Goal: Information Seeking & Learning: Check status

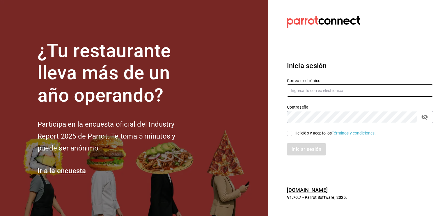
type input "pizzaiolovb@hotmail.com"
click at [290, 135] on input "He leído y acepto los Términos y condiciones." at bounding box center [289, 133] width 5 height 5
checkbox input "true"
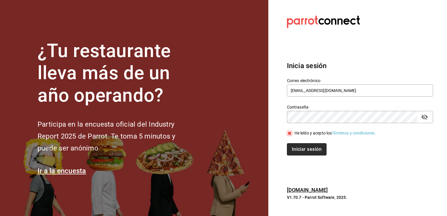
click at [297, 147] on button "Iniciar sesión" at bounding box center [307, 149] width 40 height 12
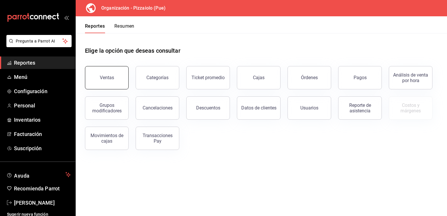
click at [110, 82] on button "Ventas" at bounding box center [107, 77] width 44 height 23
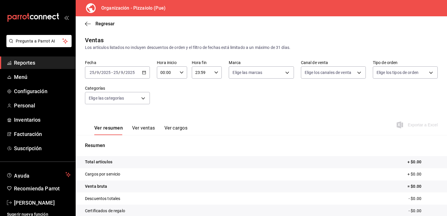
click at [144, 72] on \(Stroke\) "button" at bounding box center [144, 72] width 3 height 0
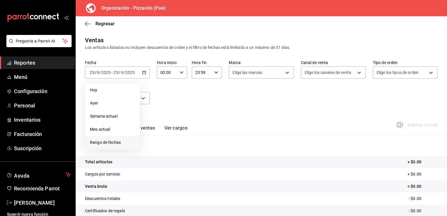
click at [107, 140] on span "Rango de fechas" at bounding box center [112, 143] width 45 height 6
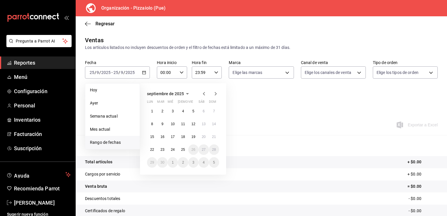
click at [203, 92] on icon "button" at bounding box center [204, 93] width 7 height 7
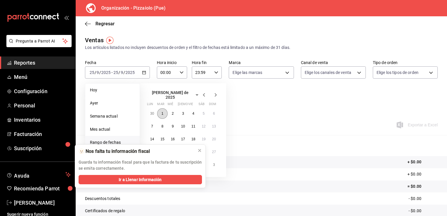
click at [161, 114] on button "1" at bounding box center [162, 113] width 10 height 10
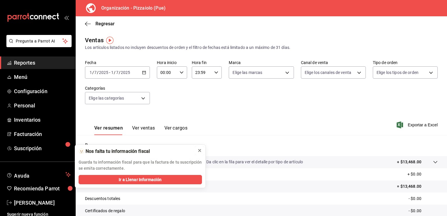
click at [200, 151] on icon at bounding box center [199, 150] width 5 height 5
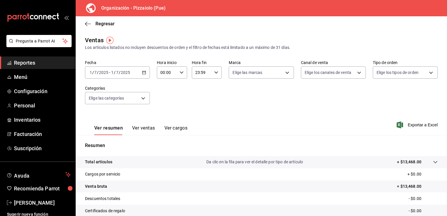
click at [143, 74] on icon "button" at bounding box center [144, 72] width 4 height 4
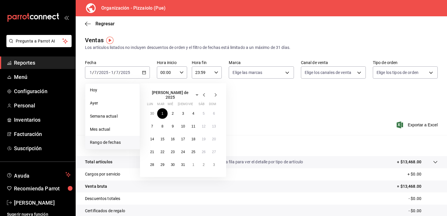
click at [203, 93] on icon "button" at bounding box center [204, 94] width 7 height 7
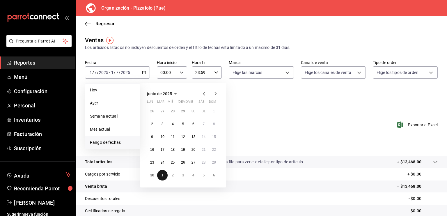
click at [165, 174] on button "1" at bounding box center [162, 175] width 10 height 10
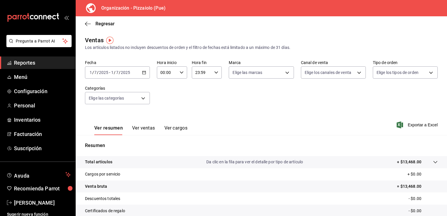
click at [165, 174] on tr "Cargos por servicio + $0.00" at bounding box center [262, 174] width 372 height 12
click at [147, 72] on div "[DATE] [DATE] - [DATE] [DATE]" at bounding box center [117, 72] width 65 height 12
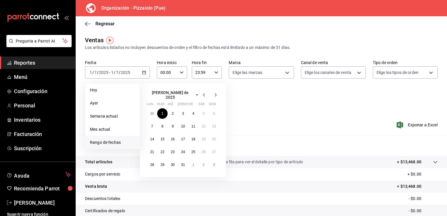
click at [204, 94] on icon "button" at bounding box center [204, 94] width 7 height 7
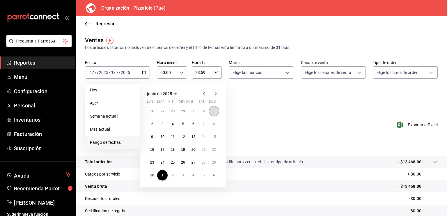
click at [215, 114] on button "1" at bounding box center [214, 111] width 10 height 10
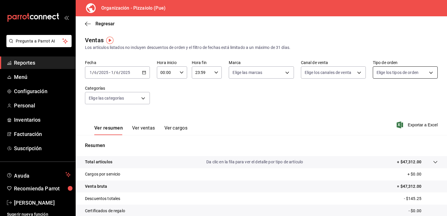
click at [424, 75] on body "Pregunta a Parrot AI Reportes Menú Configuración Personal Inventarios Facturaci…" at bounding box center [223, 108] width 447 height 216
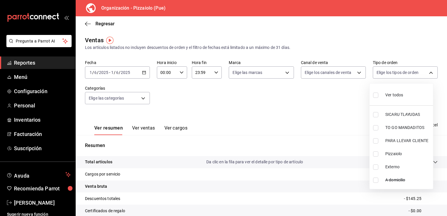
click at [409, 99] on li "Ver todos" at bounding box center [401, 94] width 63 height 17
type input "4b79464c-ee60-4f99-8466-31379ce9395d,54de5bcc-ed3c-465e-b842-191929b8e271,9f0c3…"
checkbox input "true"
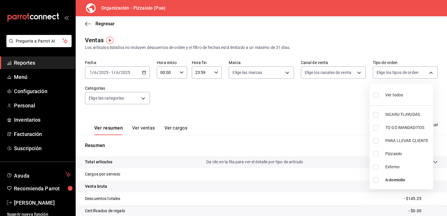
checkbox input "true"
click at [140, 103] on div at bounding box center [223, 108] width 447 height 216
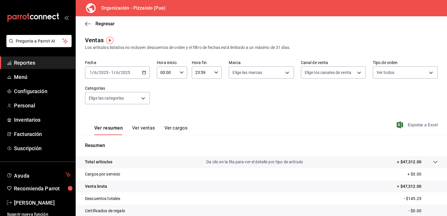
click at [417, 128] on span "Exportar a Excel" at bounding box center [418, 124] width 40 height 7
click at [86, 25] on icon "button" at bounding box center [86, 24] width 2 height 4
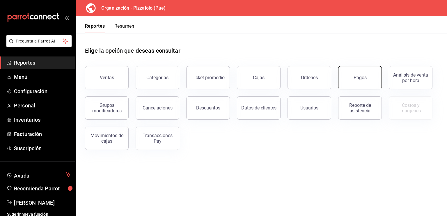
click at [358, 83] on button "Pagos" at bounding box center [360, 77] width 44 height 23
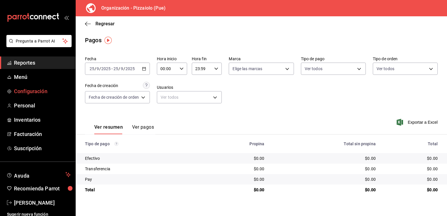
click at [40, 86] on link "Configuración" at bounding box center [37, 91] width 75 height 13
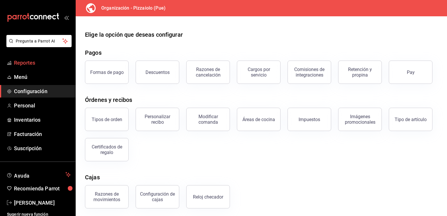
click at [34, 65] on span "Reportes" at bounding box center [42, 63] width 57 height 8
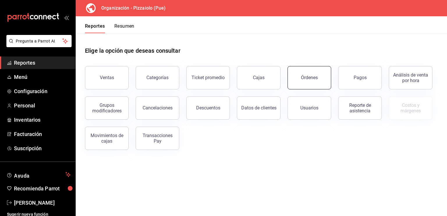
click at [322, 81] on button "Órdenes" at bounding box center [310, 77] width 44 height 23
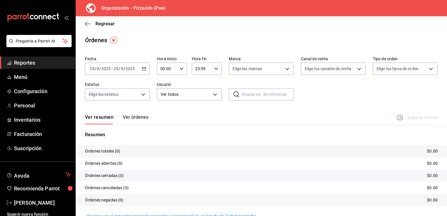
click at [128, 70] on input "2025" at bounding box center [130, 68] width 10 height 5
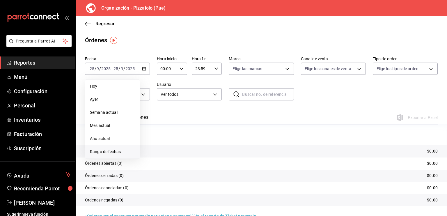
click at [110, 153] on span "Rango de fechas" at bounding box center [112, 152] width 45 height 6
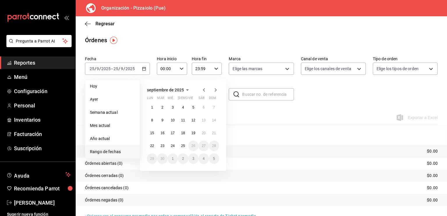
click at [202, 93] on icon "button" at bounding box center [204, 90] width 7 height 7
click at [203, 93] on icon "button" at bounding box center [204, 90] width 7 height 7
click at [204, 93] on icon "button" at bounding box center [204, 91] width 7 height 7
click at [213, 109] on button "1" at bounding box center [214, 107] width 10 height 10
click at [213, 109] on abbr "1" at bounding box center [214, 107] width 2 height 4
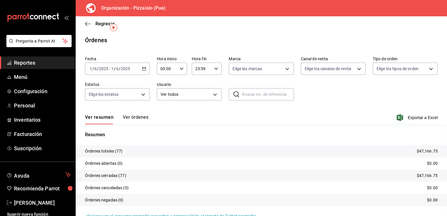
scroll to position [13, 0]
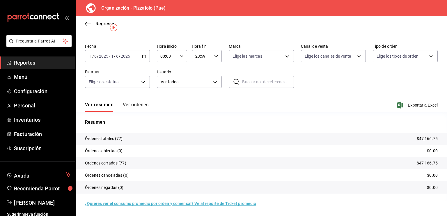
click at [142, 103] on button "Ver órdenes" at bounding box center [136, 107] width 26 height 10
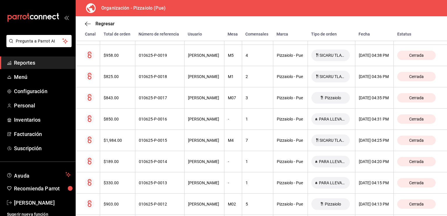
scroll to position [1338, 0]
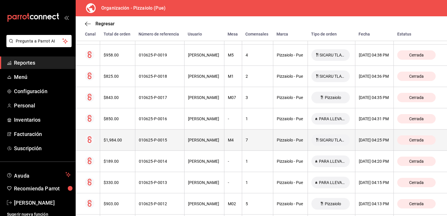
click at [89, 144] on icon at bounding box center [89, 139] width 9 height 9
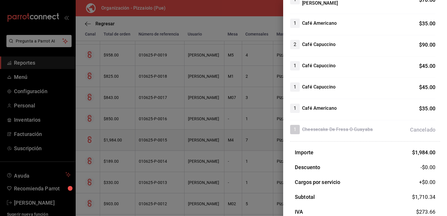
scroll to position [400, 0]
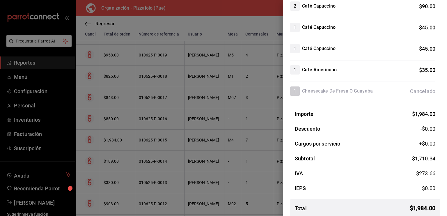
click at [421, 204] on span "$ 1,984.00" at bounding box center [423, 208] width 26 height 9
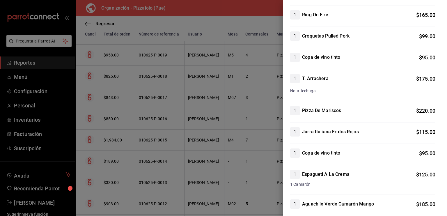
scroll to position [0, 0]
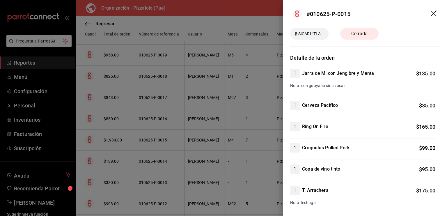
click at [431, 14] on icon "drag" at bounding box center [434, 13] width 7 height 7
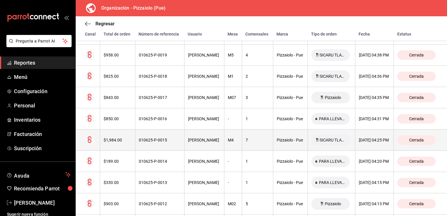
click at [114, 142] on div "$1,984.00" at bounding box center [118, 140] width 28 height 5
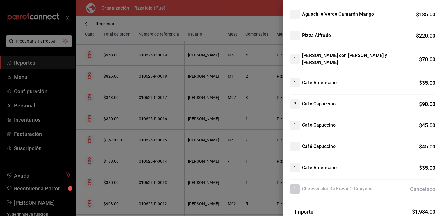
scroll to position [182, 0]
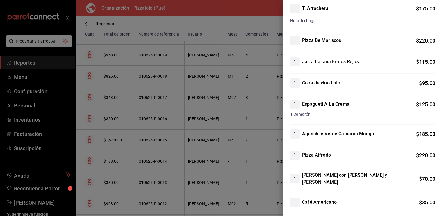
click at [429, 161] on div "1 Jarra de M. con Jengibre y Menta $ 135.00 Nota: con guayaba sin azúcar 1 Cerv…" at bounding box center [365, 100] width 150 height 427
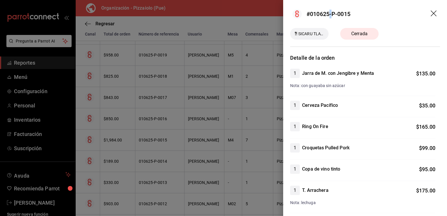
click at [376, 80] on div "Nota: con guayaba sin azúcar" at bounding box center [362, 83] width 145 height 11
click at [300, 41] on header "SICARU TLAYUDAS Cerrada" at bounding box center [365, 37] width 164 height 19
click at [317, 38] on div "SICARU TLAYUDAS" at bounding box center [309, 34] width 38 height 12
click at [367, 37] on div "Cerrada" at bounding box center [359, 34] width 38 height 12
click at [431, 13] on icon "drag" at bounding box center [434, 13] width 7 height 7
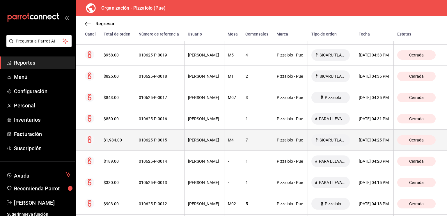
click at [369, 142] on div "[DATE] 04:25 PM" at bounding box center [374, 140] width 31 height 5
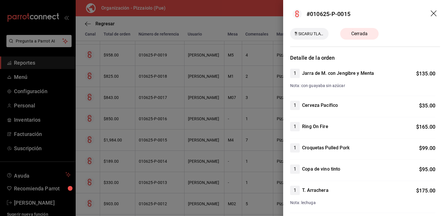
click at [304, 29] on div "SICARU TLAYUDAS" at bounding box center [309, 34] width 38 height 12
click at [305, 32] on span "SICARU TLAYUDAS" at bounding box center [311, 34] width 30 height 6
drag, startPoint x: 313, startPoint y: 31, endPoint x: 363, endPoint y: 31, distance: 49.8
click at [363, 31] on div "SICARU TLAYUDAS Cerrada" at bounding box center [365, 34] width 150 height 12
click at [363, 31] on span "Cerrada" at bounding box center [359, 33] width 23 height 7
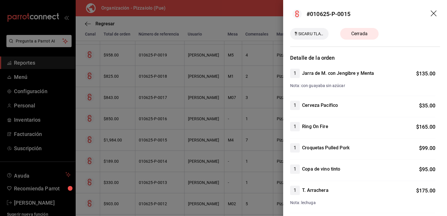
click at [407, 76] on div "1 Jarra de M. con Jengibre y Menta $ 135.00" at bounding box center [362, 73] width 145 height 9
click at [295, 16] on circle at bounding box center [297, 13] width 9 height 9
click at [298, 15] on circle at bounding box center [297, 13] width 9 height 9
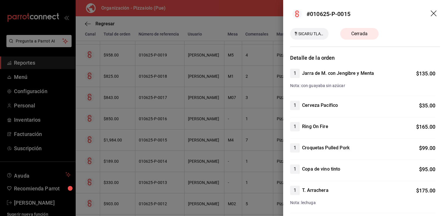
click at [298, 15] on circle at bounding box center [297, 13] width 9 height 9
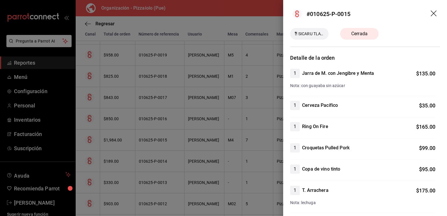
click at [298, 15] on circle at bounding box center [297, 13] width 9 height 9
drag, startPoint x: 298, startPoint y: 15, endPoint x: 319, endPoint y: 12, distance: 21.0
click at [319, 12] on div "#010625-P-0015" at bounding box center [322, 13] width 58 height 9
drag, startPoint x: 357, startPoint y: 13, endPoint x: 301, endPoint y: 61, distance: 72.5
click at [301, 61] on h3 "Detalle de la orden" at bounding box center [365, 58] width 150 height 8
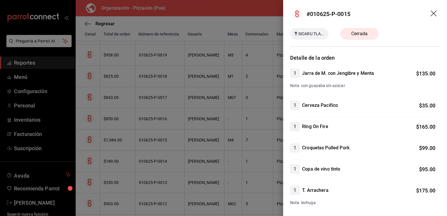
click at [294, 20] on header "#010625-P-0015" at bounding box center [365, 14] width 164 height 28
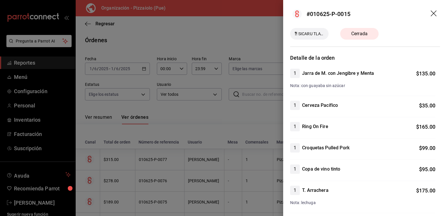
scroll to position [1338, 0]
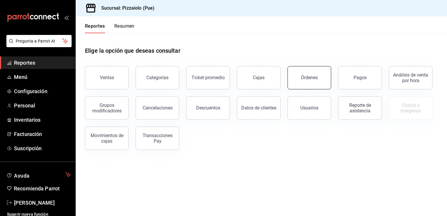
click at [295, 76] on button "Órdenes" at bounding box center [310, 77] width 44 height 23
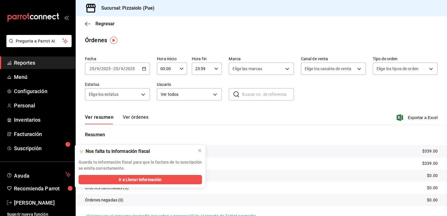
click at [109, 67] on input "2025" at bounding box center [106, 68] width 10 height 5
click at [144, 66] on div "2025-09-25 25 / 9 / 2025 - 2025-09-25 25 / 9 / 2025" at bounding box center [117, 69] width 65 height 12
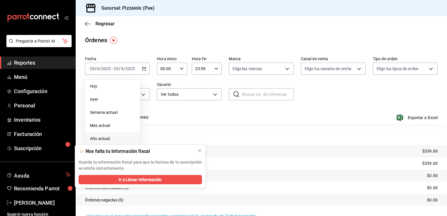
click at [100, 142] on span "Año actual" at bounding box center [112, 139] width 45 height 6
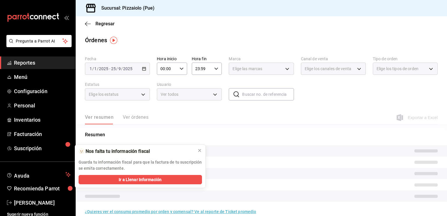
click at [112, 41] on img "button" at bounding box center [113, 40] width 7 height 7
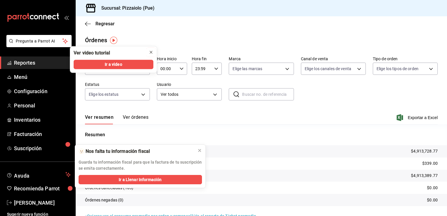
click at [151, 54] on div "close" at bounding box center [151, 52] width 5 height 6
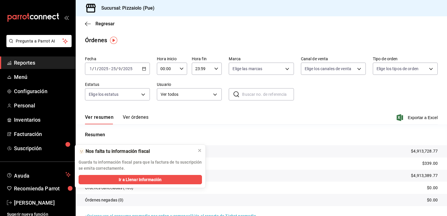
click at [131, 61] on div "Fecha 2025-01-01 1 / 1 / 2025 - 2025-09-25 25 / 9 / 2025" at bounding box center [117, 65] width 65 height 19
click at [129, 65] on div "2025-01-01 1 / 1 / 2025 - 2025-09-25 25 / 9 / 2025" at bounding box center [117, 69] width 65 height 12
click at [109, 22] on span "Regresar" at bounding box center [105, 24] width 19 height 6
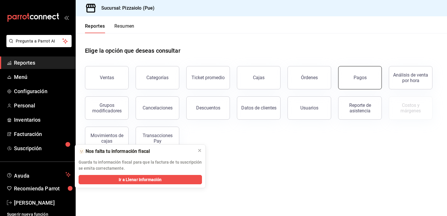
click at [348, 76] on button "Pagos" at bounding box center [360, 77] width 44 height 23
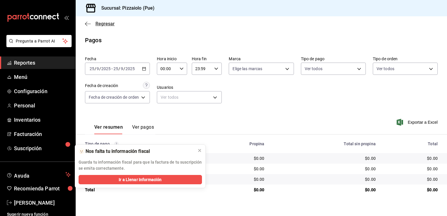
click at [90, 22] on icon "button" at bounding box center [88, 23] width 6 height 5
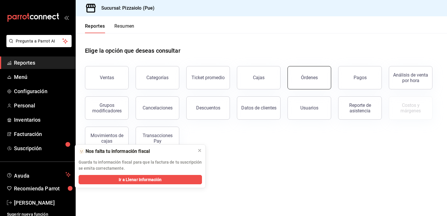
click at [300, 71] on button "Órdenes" at bounding box center [310, 77] width 44 height 23
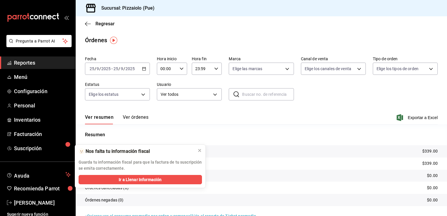
click at [143, 70] on \(Stroke\) "button" at bounding box center [143, 68] width 3 height 3
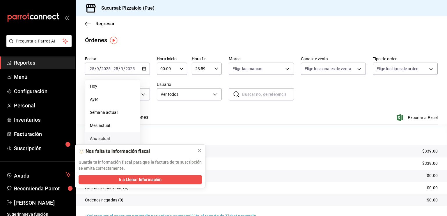
click at [109, 138] on span "Año actual" at bounding box center [112, 139] width 45 height 6
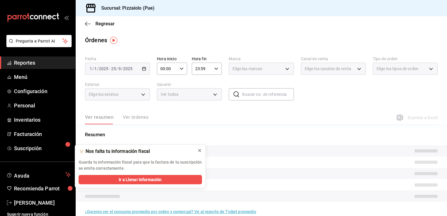
click at [201, 149] on icon at bounding box center [199, 150] width 5 height 5
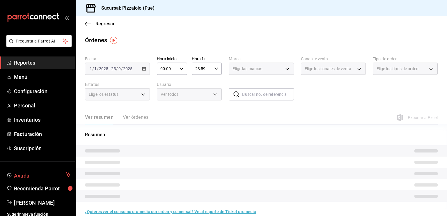
click at [0, 179] on button "Ayuda" at bounding box center [37, 175] width 75 height 12
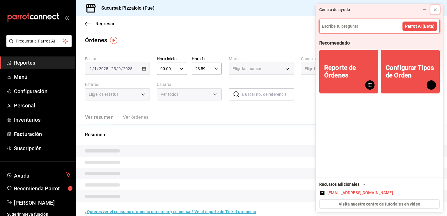
click at [434, 11] on icon at bounding box center [435, 9] width 5 height 5
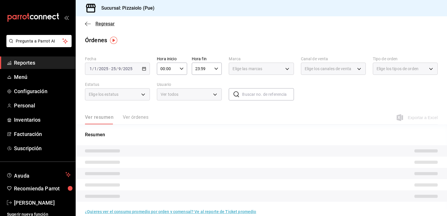
click at [90, 24] on icon "button" at bounding box center [88, 23] width 6 height 5
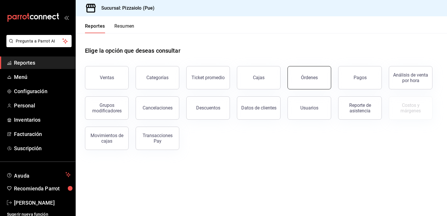
click at [322, 73] on button "Órdenes" at bounding box center [310, 77] width 44 height 23
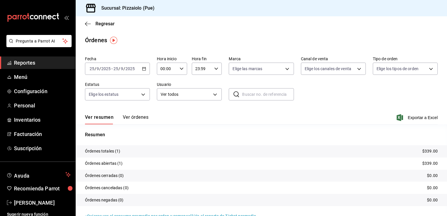
click at [143, 68] on icon "button" at bounding box center [144, 69] width 4 height 4
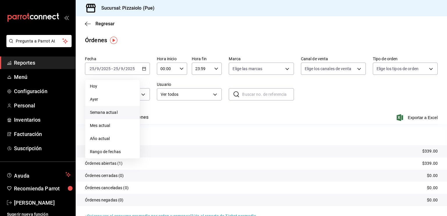
click at [103, 110] on span "Semana actual" at bounding box center [112, 113] width 45 height 6
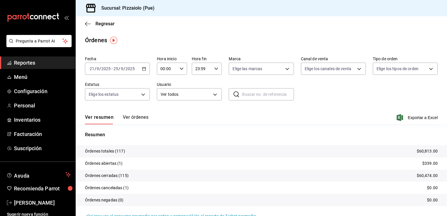
click at [141, 73] on div "2025-09-21 21 / 9 / 2025 - 2025-09-25 25 / 9 / 2025" at bounding box center [117, 69] width 65 height 12
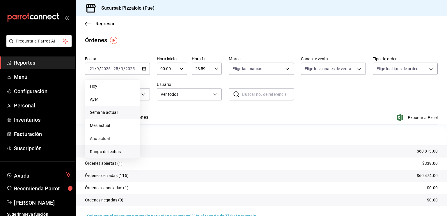
click at [100, 151] on span "Rango de fechas" at bounding box center [112, 152] width 45 height 6
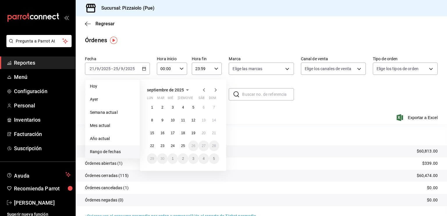
click at [204, 91] on icon "button" at bounding box center [204, 89] width 2 height 3
click at [214, 108] on abbr "1" at bounding box center [214, 107] width 2 height 4
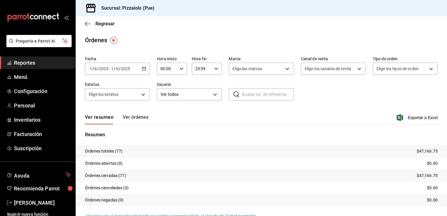
click at [135, 117] on button "Ver órdenes" at bounding box center [136, 119] width 26 height 10
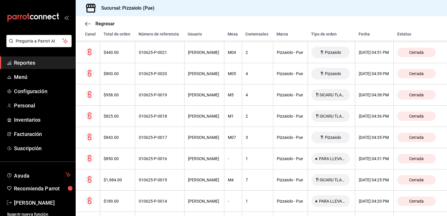
scroll to position [1309, 0]
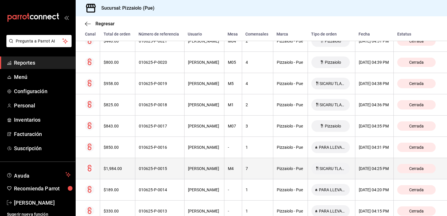
click at [146, 169] on div "010625-P-0015" at bounding box center [160, 168] width 42 height 5
click at [403, 170] on div "Cerrada" at bounding box center [417, 168] width 38 height 9
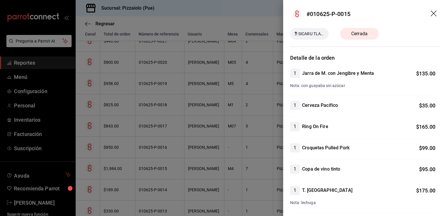
click at [426, 15] on header "#010625-P-0015" at bounding box center [365, 14] width 164 height 28
click at [431, 14] on icon "drag" at bounding box center [434, 13] width 7 height 7
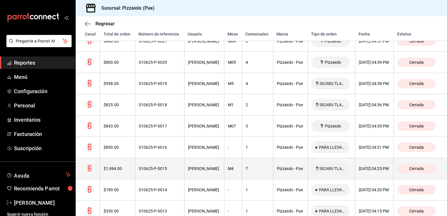
drag, startPoint x: 336, startPoint y: 172, endPoint x: 340, endPoint y: 172, distance: 4.7
click at [340, 172] on th "SICARU TLAYUDAS" at bounding box center [331, 168] width 47 height 21
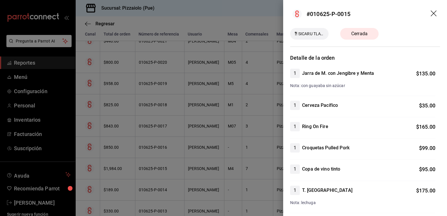
click at [431, 16] on icon "drag" at bounding box center [434, 13] width 7 height 7
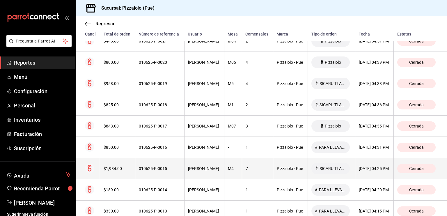
click at [88, 170] on circle at bounding box center [89, 168] width 9 height 9
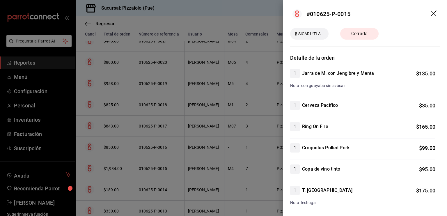
click at [431, 13] on icon "drag" at bounding box center [434, 13] width 6 height 6
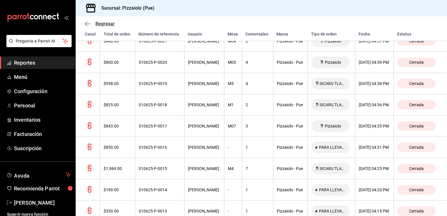
click at [109, 24] on span "Regresar" at bounding box center [105, 24] width 19 height 6
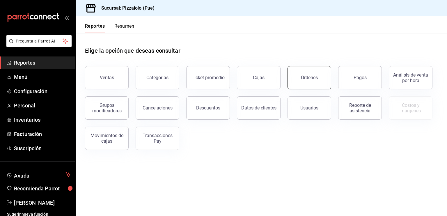
click at [326, 78] on button "Órdenes" at bounding box center [310, 77] width 44 height 23
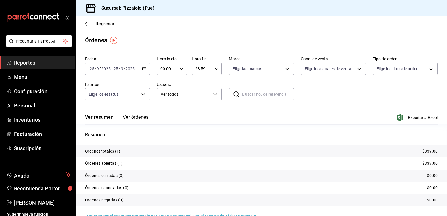
click at [326, 78] on div "Fecha 2025-09-25 25 / 9 / 2025 - 2025-09-25 25 / 9 / 2025 Hora inicio 00:00 Hor…" at bounding box center [261, 81] width 353 height 54
click at [110, 68] on input "2025" at bounding box center [106, 68] width 10 height 5
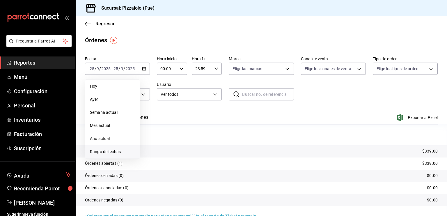
click at [105, 154] on span "Rango de fechas" at bounding box center [112, 152] width 45 height 6
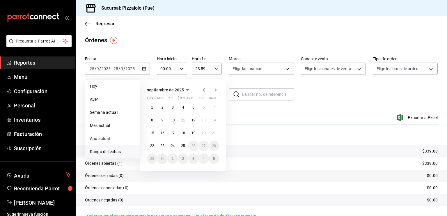
click at [205, 90] on icon "button" at bounding box center [204, 90] width 7 height 7
click at [214, 108] on abbr "1" at bounding box center [214, 107] width 2 height 4
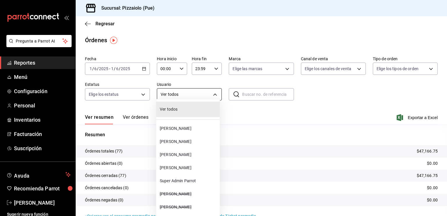
click at [188, 97] on body "Pregunta a Parrot AI Reportes Menú Configuración Personal Inventarios Facturaci…" at bounding box center [223, 108] width 447 height 216
click at [180, 95] on div at bounding box center [223, 108] width 447 height 216
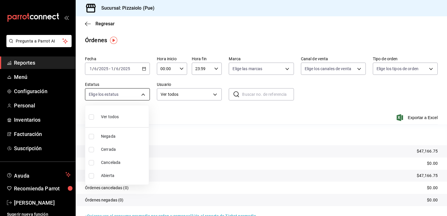
click at [127, 97] on body "Pregunta a Parrot AI Reportes Menú Configuración Personal Inventarios Facturaci…" at bounding box center [223, 108] width 447 height 216
click at [121, 119] on li "Ver todos" at bounding box center [116, 116] width 63 height 17
type input "DENIED,FINISHED,CANCELED,OPEN"
checkbox input "true"
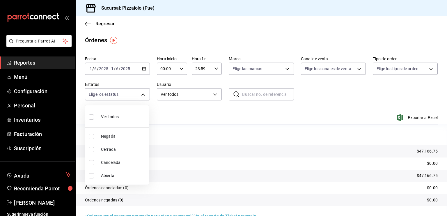
checkbox input "true"
click at [239, 118] on div at bounding box center [223, 108] width 447 height 216
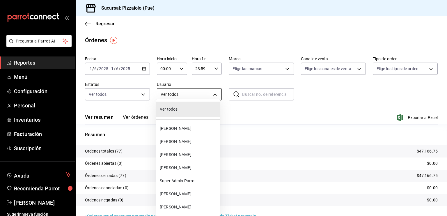
click at [188, 100] on body "Pregunta a Parrot AI Reportes Menú Configuración Personal Inventarios Facturaci…" at bounding box center [223, 108] width 447 height 216
click at [186, 132] on li "[PERSON_NAME]" at bounding box center [187, 128] width 63 height 13
type input "acaa7744-3e50-4cb0-9a00-b4033ca78256"
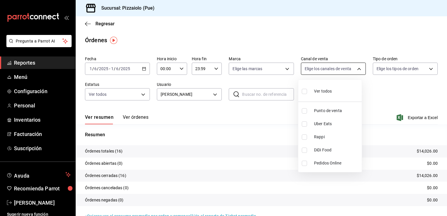
click at [352, 69] on body "Pregunta a Parrot AI Reportes Menú Configuración Personal Inventarios Facturaci…" at bounding box center [223, 108] width 447 height 216
click at [324, 87] on div "Ver todos" at bounding box center [317, 90] width 30 height 13
type input "PARROT,UBER_EATS,RAPPI,DIDI_FOOD,ONLINE"
checkbox input "true"
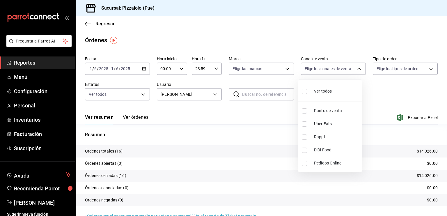
checkbox input "true"
click at [272, 121] on div at bounding box center [223, 108] width 447 height 216
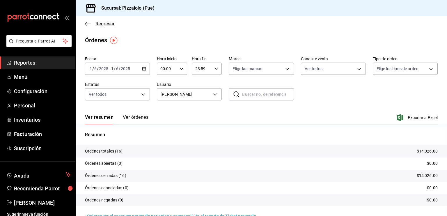
click at [93, 25] on span "Regresar" at bounding box center [100, 24] width 30 height 6
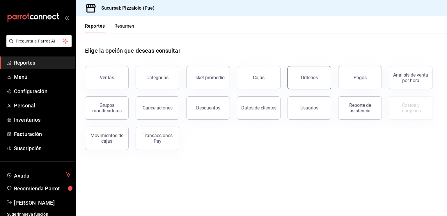
click at [323, 82] on button "Órdenes" at bounding box center [310, 77] width 44 height 23
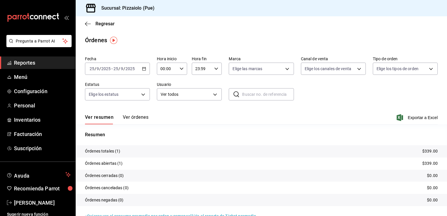
click at [144, 67] on icon "button" at bounding box center [144, 69] width 4 height 4
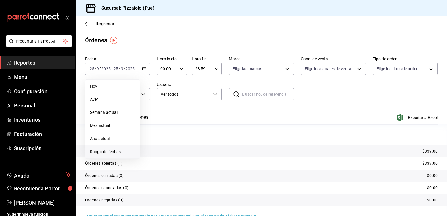
click at [104, 149] on span "Rango de fechas" at bounding box center [112, 152] width 45 height 6
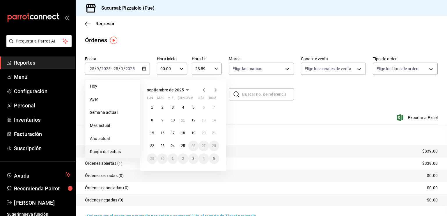
click at [204, 87] on icon "button" at bounding box center [204, 90] width 7 height 7
click at [205, 90] on icon "button" at bounding box center [204, 90] width 7 height 7
click at [214, 110] on button "1" at bounding box center [214, 107] width 10 height 10
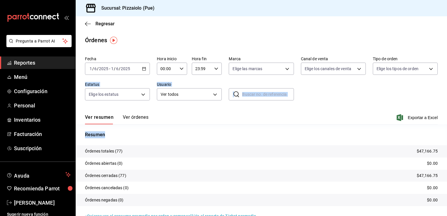
drag, startPoint x: 442, startPoint y: 107, endPoint x: 447, endPoint y: 138, distance: 31.9
click at [447, 138] on div "Regresar Órdenes Fecha 2025-06-01 1 / 6 / 2025 - 2025-06-01 1 / 6 / 2025 Hora i…" at bounding box center [262, 116] width 372 height 200
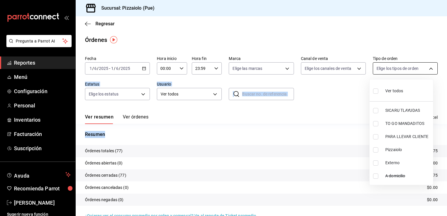
click at [428, 65] on body "Pregunta a Parrot AI Reportes Menú Configuración Personal Inventarios Facturaci…" at bounding box center [223, 108] width 447 height 216
click at [392, 94] on span "Ver todos" at bounding box center [395, 91] width 18 height 6
type input "4b79464c-ee60-4f99-8466-31379ce9395d,54de5bcc-ed3c-465e-b842-191929b8e271,9f0c3…"
checkbox input "true"
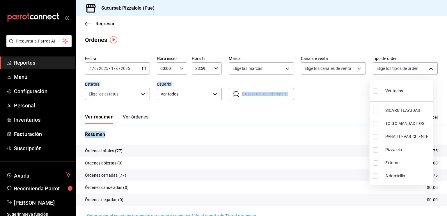
checkbox input "true"
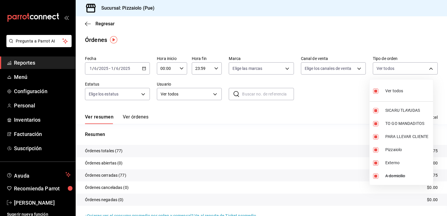
click at [138, 118] on div at bounding box center [223, 108] width 447 height 216
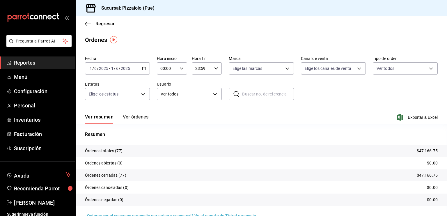
click at [138, 118] on button "Ver órdenes" at bounding box center [136, 119] width 26 height 10
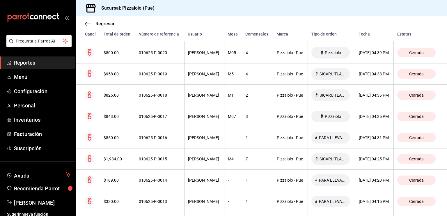
scroll to position [1320, 0]
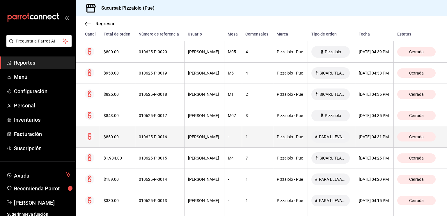
click at [435, 131] on th "Cerrada" at bounding box center [420, 136] width 53 height 21
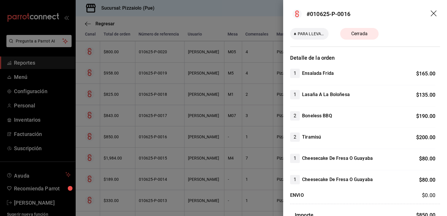
click at [164, 158] on div at bounding box center [223, 108] width 447 height 216
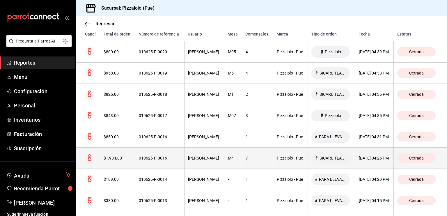
click at [359, 159] on div "[DATE] 04:25 PM" at bounding box center [374, 158] width 31 height 5
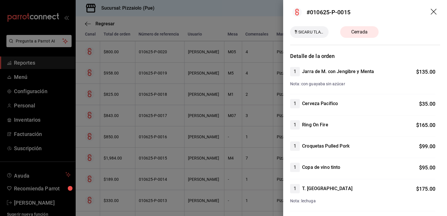
scroll to position [0, 0]
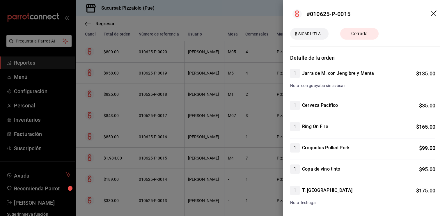
click at [366, 34] on span "Cerrada" at bounding box center [359, 33] width 23 height 7
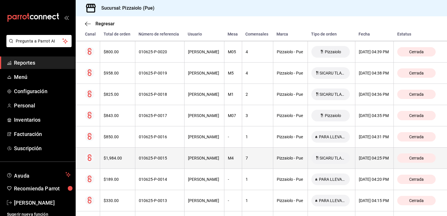
click at [388, 159] on th "[DATE] 04:25 PM" at bounding box center [374, 158] width 39 height 21
click at [412, 159] on span "Cerrada" at bounding box center [416, 158] width 19 height 5
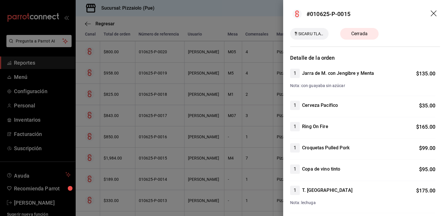
click at [431, 13] on icon "drag" at bounding box center [434, 13] width 7 height 7
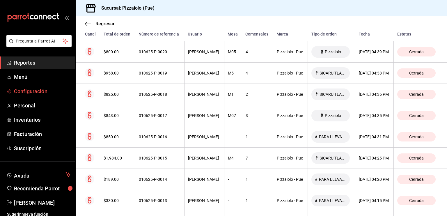
click at [45, 91] on span "Configuración" at bounding box center [42, 91] width 57 height 8
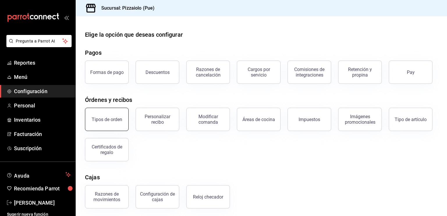
click at [107, 119] on div "Tipos de orden" at bounding box center [107, 120] width 31 height 6
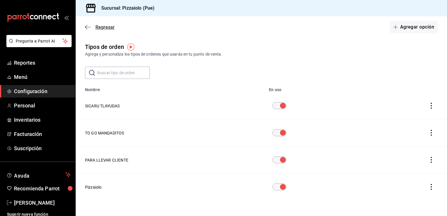
click at [87, 27] on icon "button" at bounding box center [88, 26] width 6 height 5
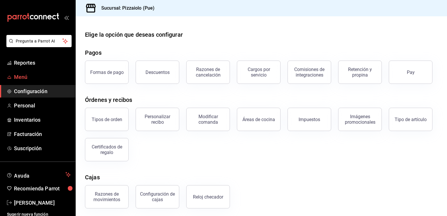
click at [34, 74] on span "Menú" at bounding box center [42, 77] width 57 height 8
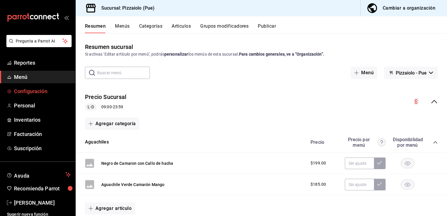
click at [29, 89] on span "Configuración" at bounding box center [42, 91] width 57 height 8
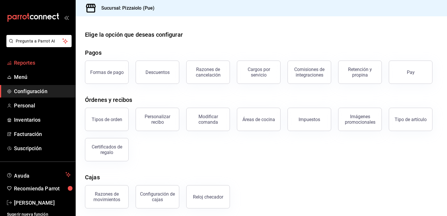
click at [40, 64] on span "Reportes" at bounding box center [42, 63] width 57 height 8
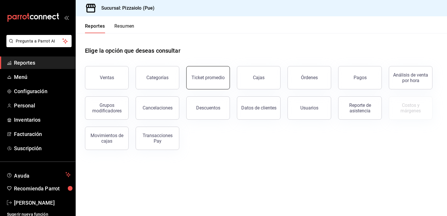
click at [202, 80] on div "Ticket promedio" at bounding box center [208, 78] width 33 height 6
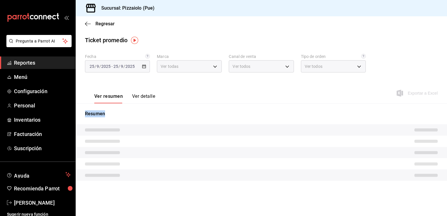
type input "0b5983f0-eda1-4b8d-862a-07c4761be898"
type input "PARROT,UBER_EATS,RAPPI,DIDI_FOOD,ONLINE"
type input "4b79464c-ee60-4f99-8466-31379ce9395d,54de5bcc-ed3c-465e-b842-191929b8e271,9f0c3…"
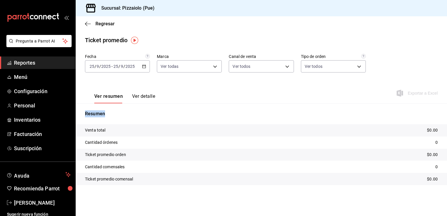
click at [144, 67] on icon "button" at bounding box center [144, 66] width 4 height 4
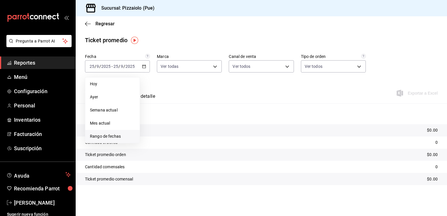
click at [107, 138] on span "Rango de fechas" at bounding box center [112, 136] width 45 height 6
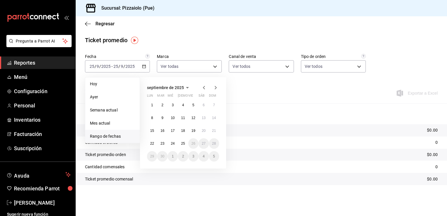
click at [204, 87] on icon "button" at bounding box center [204, 87] width 7 height 7
click at [213, 88] on icon "button" at bounding box center [215, 87] width 7 height 7
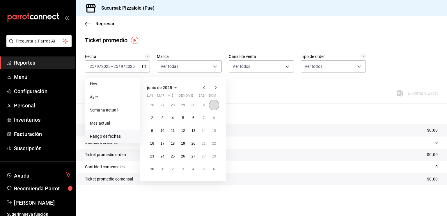
click at [214, 107] on button "1" at bounding box center [214, 105] width 10 height 10
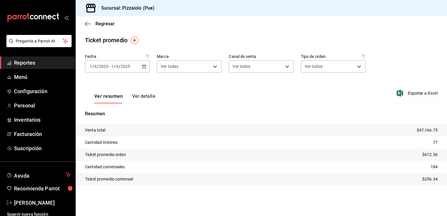
click at [144, 95] on button "Ver detalle" at bounding box center [143, 98] width 23 height 10
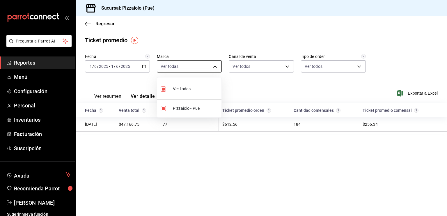
click at [216, 64] on body "Pregunta a Parrot AI Reportes Menú Configuración Personal Inventarios Facturaci…" at bounding box center [223, 108] width 447 height 216
click at [216, 64] on div at bounding box center [223, 108] width 447 height 216
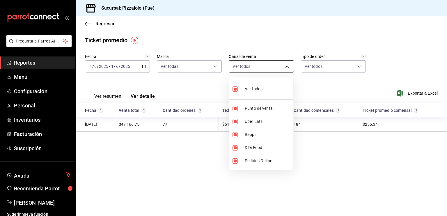
click at [269, 63] on body "Pregunta a Parrot AI Reportes Menú Configuración Personal Inventarios Facturaci…" at bounding box center [223, 108] width 447 height 216
click at [269, 63] on div at bounding box center [223, 108] width 447 height 216
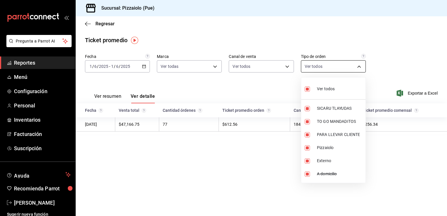
click at [333, 65] on body "Pregunta a Parrot AI Reportes Menú Configuración Personal Inventarios Facturaci…" at bounding box center [223, 108] width 447 height 216
click at [333, 65] on div at bounding box center [223, 108] width 447 height 216
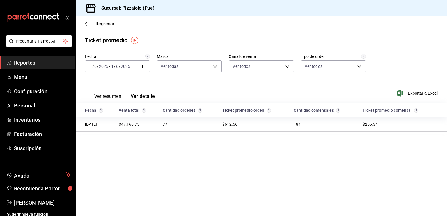
click at [84, 26] on div "Regresar" at bounding box center [262, 23] width 372 height 15
click at [88, 24] on icon "button" at bounding box center [88, 23] width 6 height 5
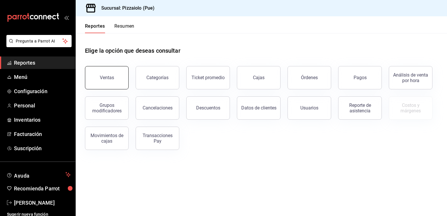
click at [126, 81] on button "Ventas" at bounding box center [107, 77] width 44 height 23
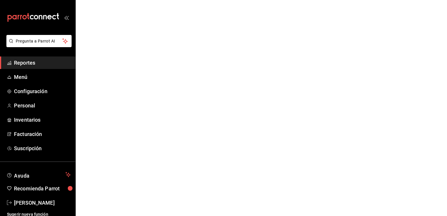
click at [126, 0] on html "Pregunta a Parrot AI Reportes Menú Configuración Personal Inventarios Facturaci…" at bounding box center [223, 0] width 447 height 0
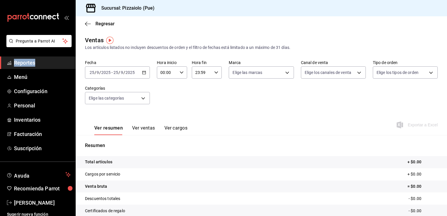
click at [146, 126] on button "Ver ventas" at bounding box center [143, 130] width 23 height 10
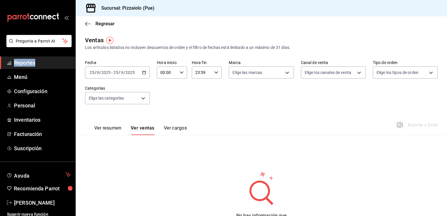
click at [178, 127] on button "Ver cargos" at bounding box center [175, 130] width 23 height 10
click at [146, 70] on div "2025-09-25 25 / 9 / 2025 - 2025-09-25 25 / 9 / 2025" at bounding box center [117, 72] width 65 height 12
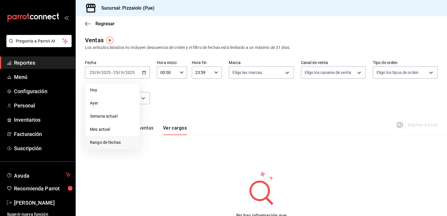
click at [103, 140] on span "Rango de fechas" at bounding box center [112, 143] width 45 height 6
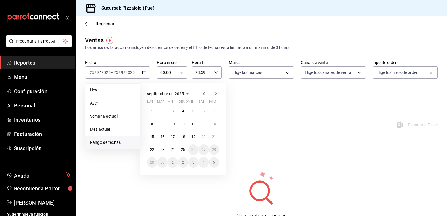
click at [204, 96] on icon "button" at bounding box center [204, 93] width 7 height 7
click at [216, 111] on button "1" at bounding box center [214, 111] width 10 height 10
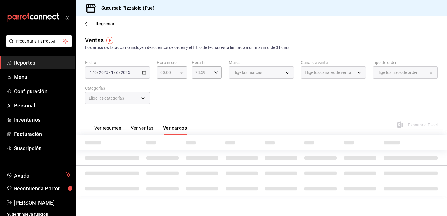
click at [216, 111] on div "Ver resumen Ver ventas Ver cargos Exportar a Excel" at bounding box center [262, 123] width 372 height 24
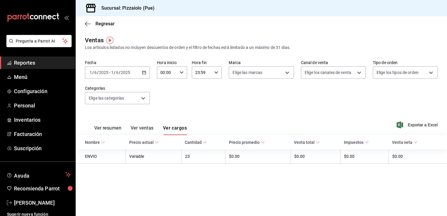
click at [141, 130] on button "Ver ventas" at bounding box center [142, 130] width 23 height 10
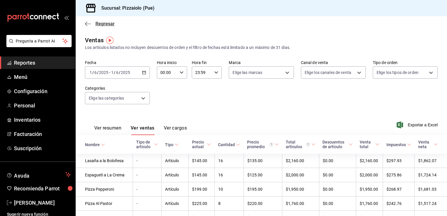
click at [87, 24] on icon "button" at bounding box center [88, 23] width 6 height 5
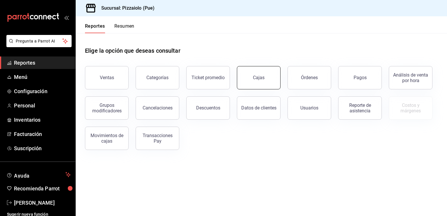
click at [277, 77] on link "Cajas" at bounding box center [259, 77] width 44 height 23
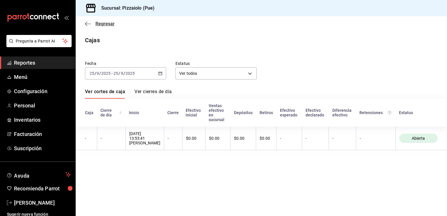
click at [87, 24] on icon "button" at bounding box center [88, 23] width 6 height 5
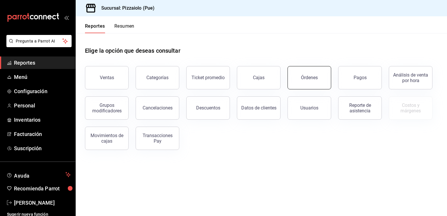
click at [309, 71] on button "Órdenes" at bounding box center [310, 77] width 44 height 23
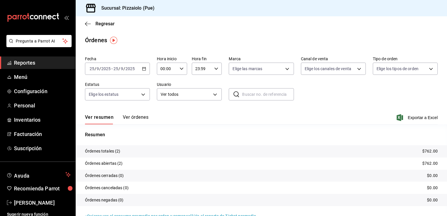
click at [144, 68] on icon "button" at bounding box center [144, 69] width 4 height 4
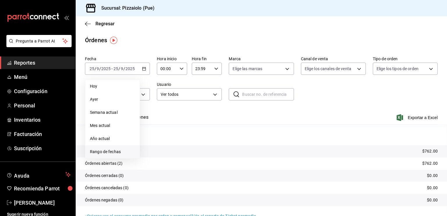
click at [106, 153] on span "Rango de fechas" at bounding box center [112, 152] width 45 height 6
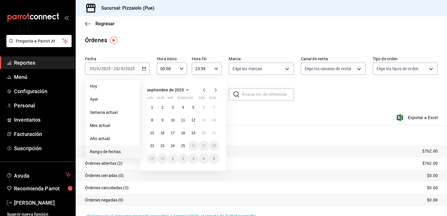
click at [203, 91] on icon "button" at bounding box center [204, 90] width 7 height 7
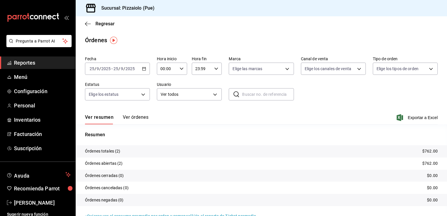
click at [253, 92] on input "text" at bounding box center [268, 95] width 52 height 12
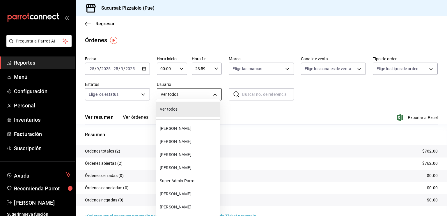
click at [198, 98] on body "Pregunta a Parrot AI Reportes Menú Configuración Personal Inventarios Facturaci…" at bounding box center [223, 108] width 447 height 216
click at [179, 93] on div at bounding box center [223, 108] width 447 height 216
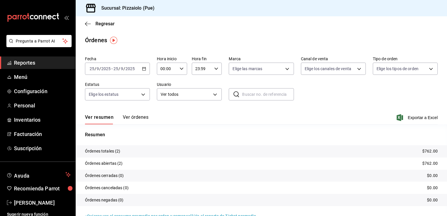
click at [138, 70] on div "2025-09-25 25 / 9 / 2025 - 2025-09-25 25 / 9 / 2025" at bounding box center [117, 69] width 65 height 12
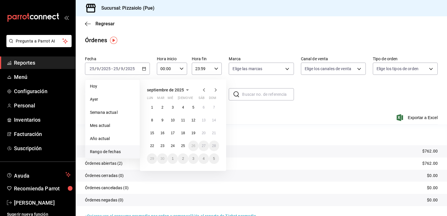
click at [202, 90] on icon "button" at bounding box center [204, 90] width 7 height 7
click at [213, 106] on abbr "1" at bounding box center [214, 107] width 2 height 4
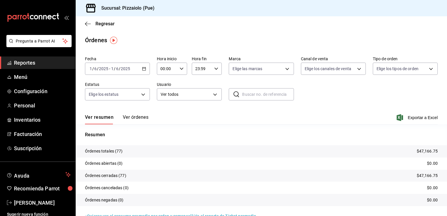
click at [132, 119] on button "Ver órdenes" at bounding box center [136, 119] width 26 height 10
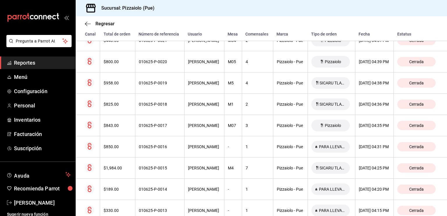
scroll to position [1316, 0]
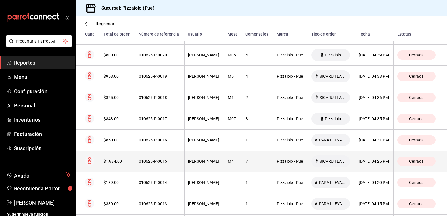
click at [424, 164] on div "Cerrada" at bounding box center [417, 161] width 38 height 9
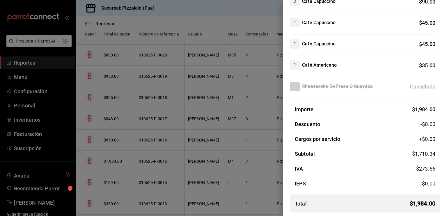
scroll to position [400, 0]
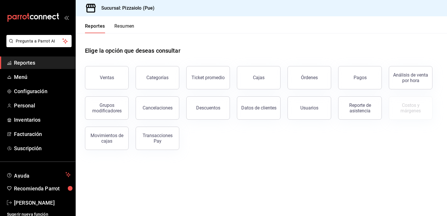
click at [309, 75] on div "Órdenes" at bounding box center [309, 78] width 17 height 6
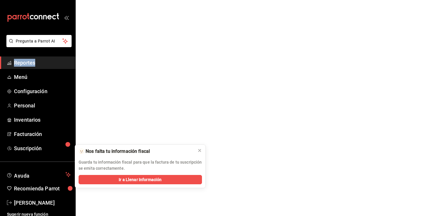
click at [309, 0] on html "Pregunta a Parrot AI Reportes Menú Configuración Personal Inventarios Facturaci…" at bounding box center [223, 0] width 447 height 0
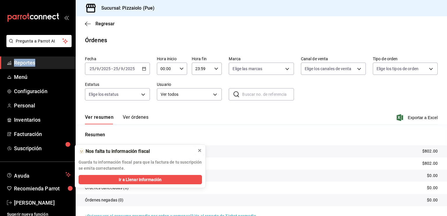
click at [199, 150] on icon at bounding box center [200, 150] width 2 height 2
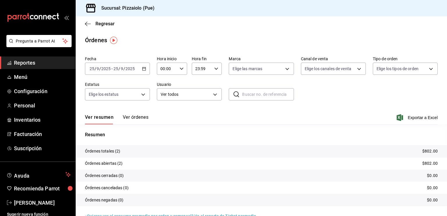
click at [146, 74] on div "2025-09-25 25 / 9 / 2025 - 2025-09-25 25 / 9 / 2025" at bounding box center [117, 69] width 65 height 12
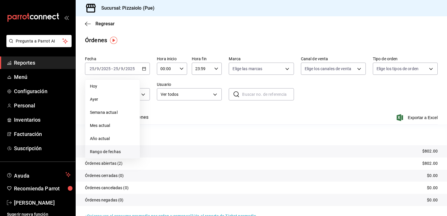
click at [104, 153] on span "Rango de fechas" at bounding box center [112, 152] width 45 height 6
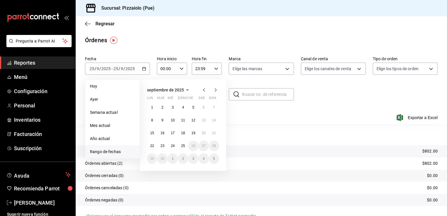
click at [204, 89] on icon "button" at bounding box center [204, 89] width 2 height 3
click at [213, 109] on abbr "1" at bounding box center [214, 107] width 2 height 4
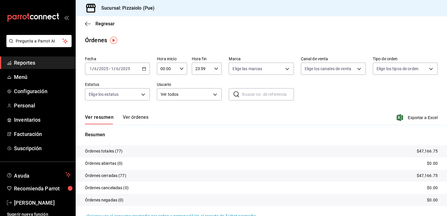
click at [136, 117] on button "Ver órdenes" at bounding box center [136, 119] width 26 height 10
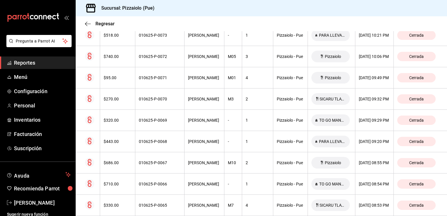
scroll to position [41, 0]
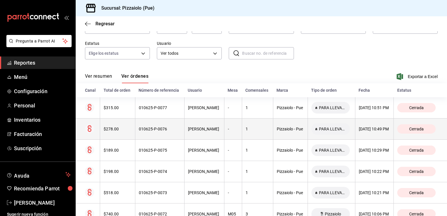
click at [259, 140] on th "1" at bounding box center [257, 129] width 31 height 21
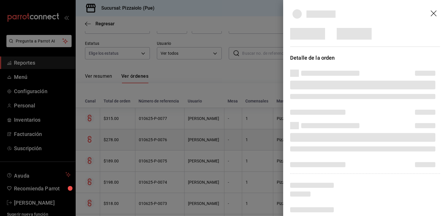
scroll to position [444, 0]
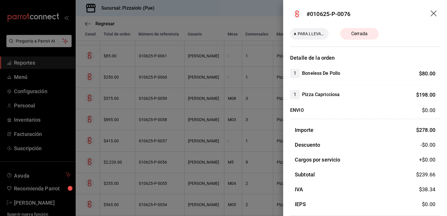
click at [219, 162] on div at bounding box center [223, 108] width 447 height 216
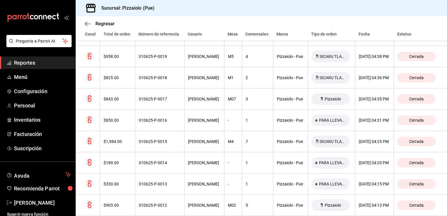
scroll to position [1338, 0]
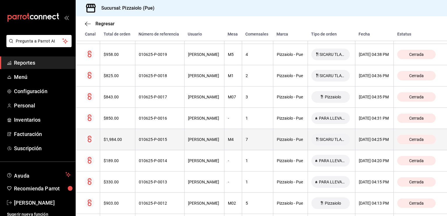
click at [158, 142] on div "010625-P-0015" at bounding box center [160, 139] width 42 height 5
click at [118, 140] on div "$1,984.00" at bounding box center [118, 139] width 28 height 5
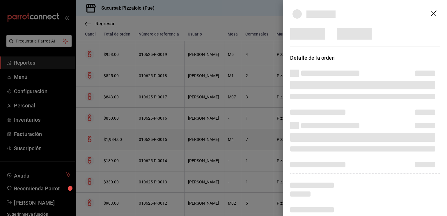
click at [118, 140] on div at bounding box center [223, 108] width 447 height 216
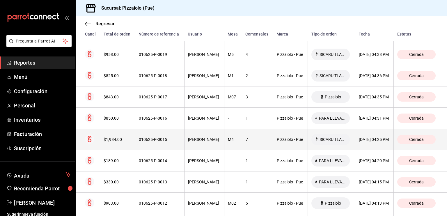
click at [119, 136] on th "$1,984.00" at bounding box center [117, 139] width 35 height 21
click at [116, 140] on div "$1,984.00" at bounding box center [118, 139] width 28 height 5
click at [418, 140] on span "Cerrada" at bounding box center [416, 139] width 19 height 5
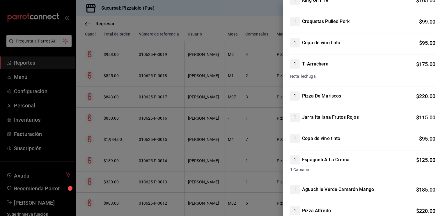
scroll to position [0, 0]
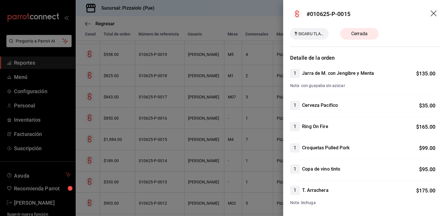
click at [397, 12] on header "#010625-P-0015" at bounding box center [365, 14] width 164 height 28
click at [373, 16] on header "#010625-P-0015" at bounding box center [365, 14] width 164 height 28
drag, startPoint x: 373, startPoint y: 16, endPoint x: 331, endPoint y: 32, distance: 44.4
click at [331, 32] on div "SICARU TLAYUDAS Cerrada" at bounding box center [365, 34] width 150 height 12
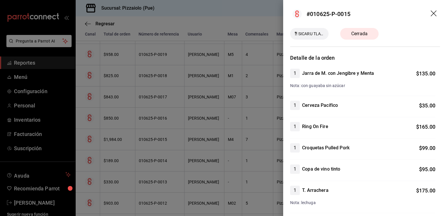
click at [400, 32] on div "SICARU TLAYUDAS Cerrada" at bounding box center [365, 34] width 150 height 12
drag, startPoint x: 400, startPoint y: 32, endPoint x: 325, endPoint y: 24, distance: 75.3
click at [325, 24] on header "#010625-P-0015" at bounding box center [365, 14] width 164 height 28
click at [342, 10] on div "#010625-P-0015" at bounding box center [329, 14] width 44 height 9
click at [386, 19] on header "#010625-P-0015" at bounding box center [365, 14] width 164 height 28
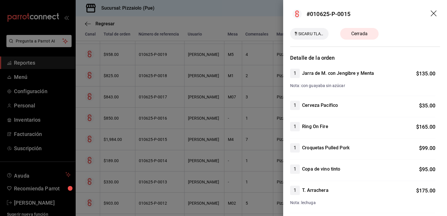
click at [388, 19] on header "#010625-P-0015" at bounding box center [365, 14] width 164 height 28
drag, startPoint x: 388, startPoint y: 19, endPoint x: 337, endPoint y: 172, distance: 160.9
click at [337, 172] on h4 "Copa de vino tinto" at bounding box center [321, 169] width 38 height 7
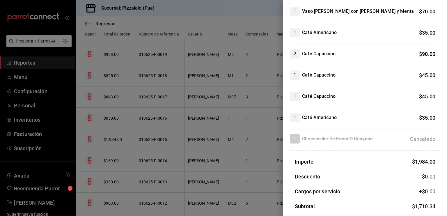
scroll to position [400, 0]
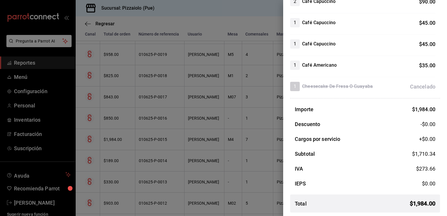
drag, startPoint x: 369, startPoint y: 20, endPoint x: 290, endPoint y: 12, distance: 79.6
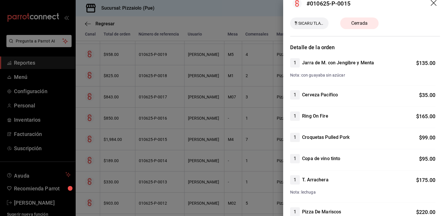
scroll to position [0, 0]
